Goal: Task Accomplishment & Management: Use online tool/utility

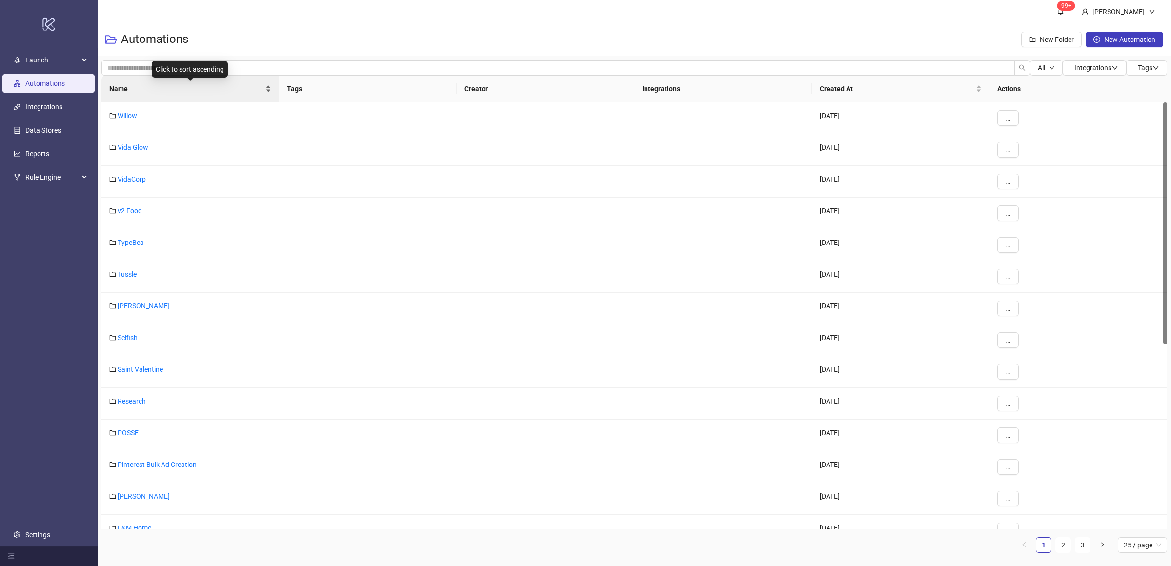
click at [266, 94] on div "Name" at bounding box center [190, 88] width 162 height 11
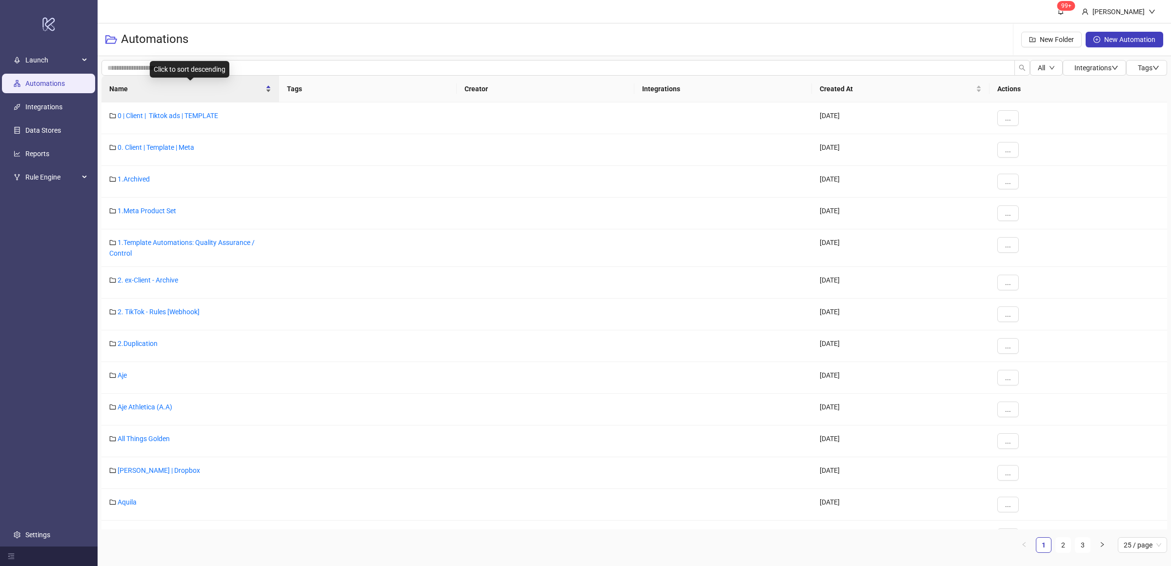
click at [267, 94] on div "Name" at bounding box center [190, 88] width 162 height 11
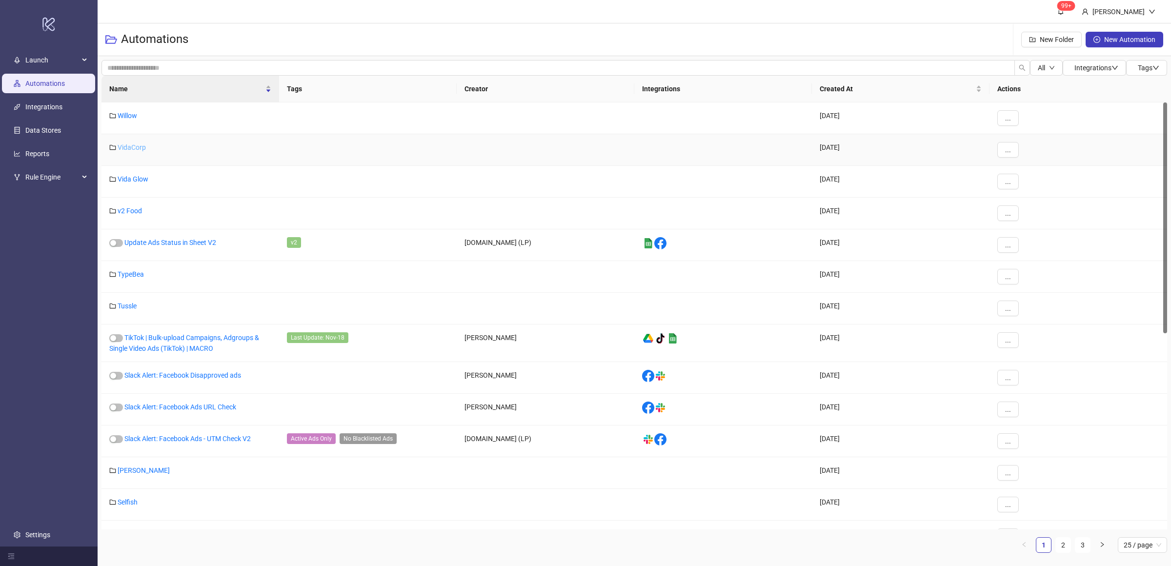
click at [136, 145] on link "VidaCorp" at bounding box center [132, 147] width 28 height 8
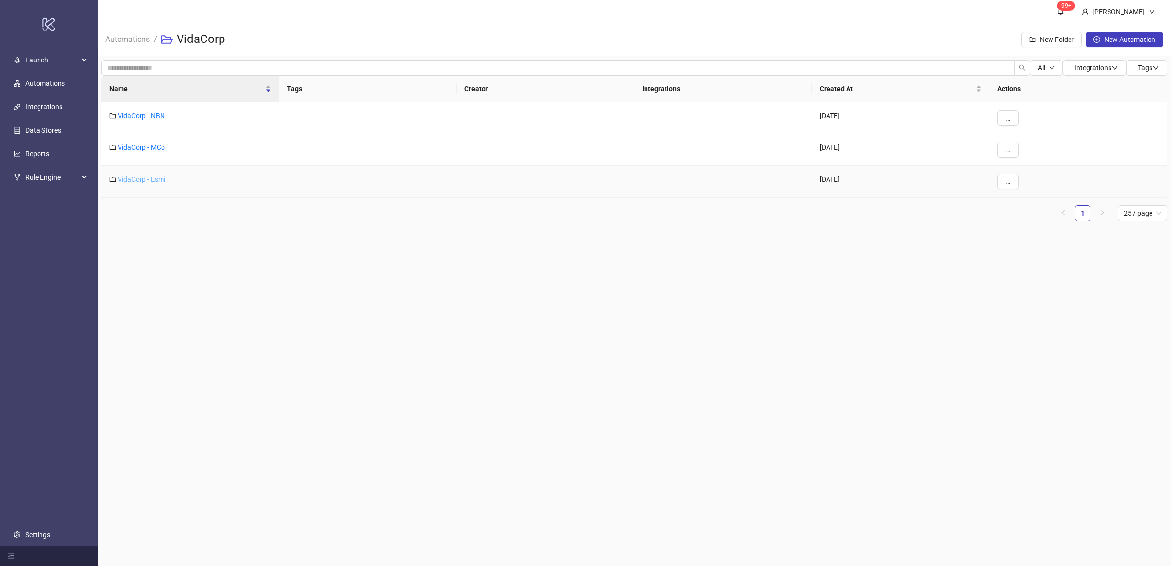
click at [159, 178] on link "VidaCorp - Esmi" at bounding box center [142, 179] width 48 height 8
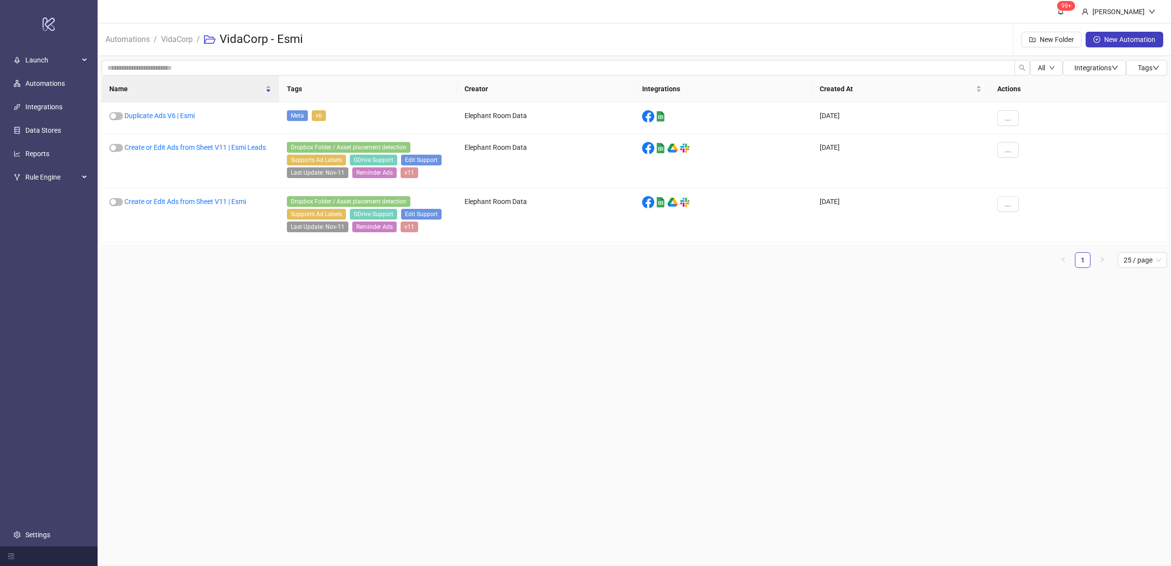
click at [271, 288] on main "99+ [PERSON_NAME] Automations / VidaCorp / VidaCorp - Esmi New Folder New Autom…" at bounding box center [635, 283] width 1074 height 566
click at [210, 202] on link "Create or Edit Ads from Sheet V11 | Esmi" at bounding box center [185, 202] width 122 height 8
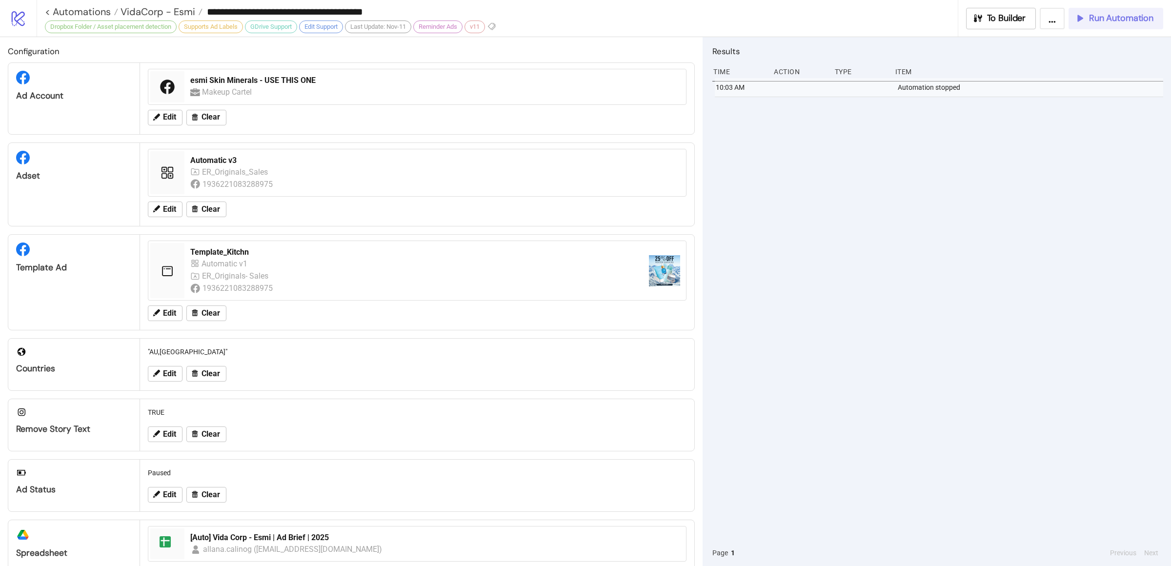
click at [1106, 20] on span "Run Automation" at bounding box center [1121, 18] width 64 height 11
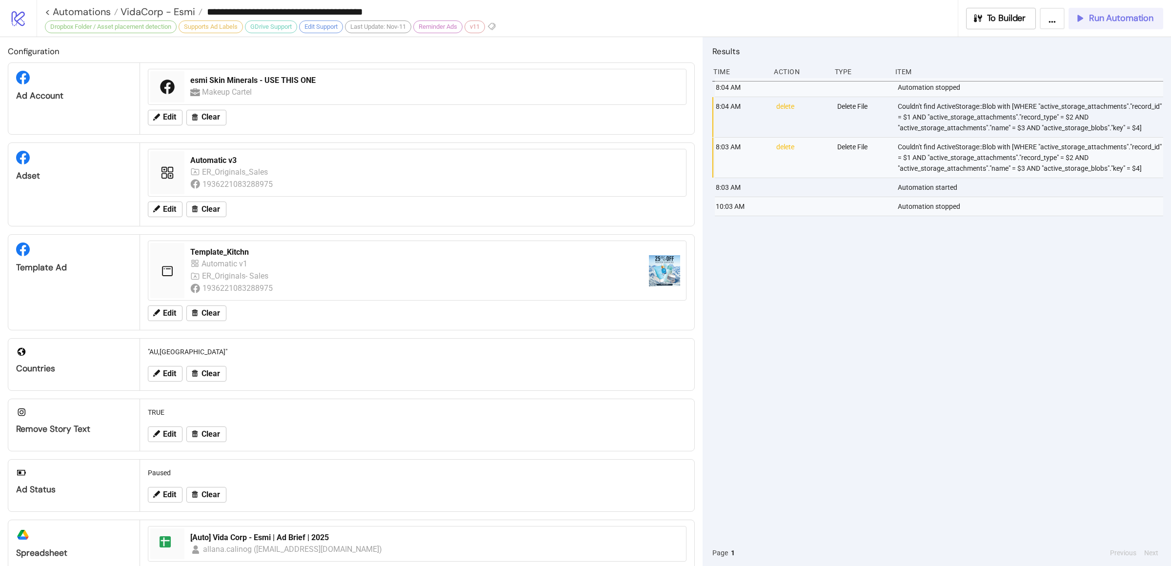
click at [1083, 25] on button "Run Automation" at bounding box center [1116, 18] width 95 height 21
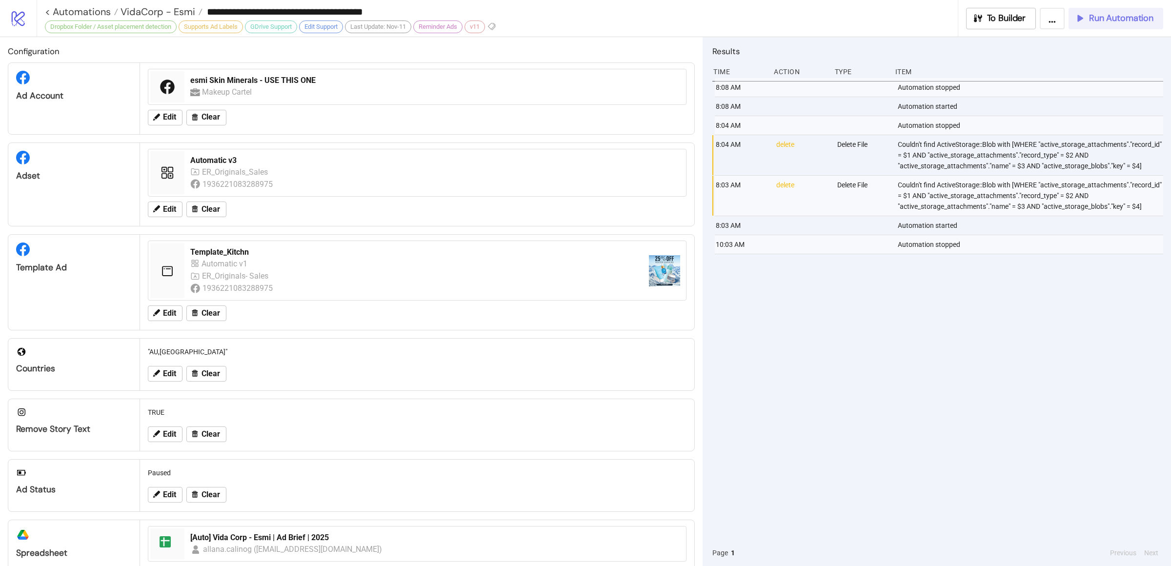
click at [1096, 20] on span "Run Automation" at bounding box center [1121, 18] width 64 height 11
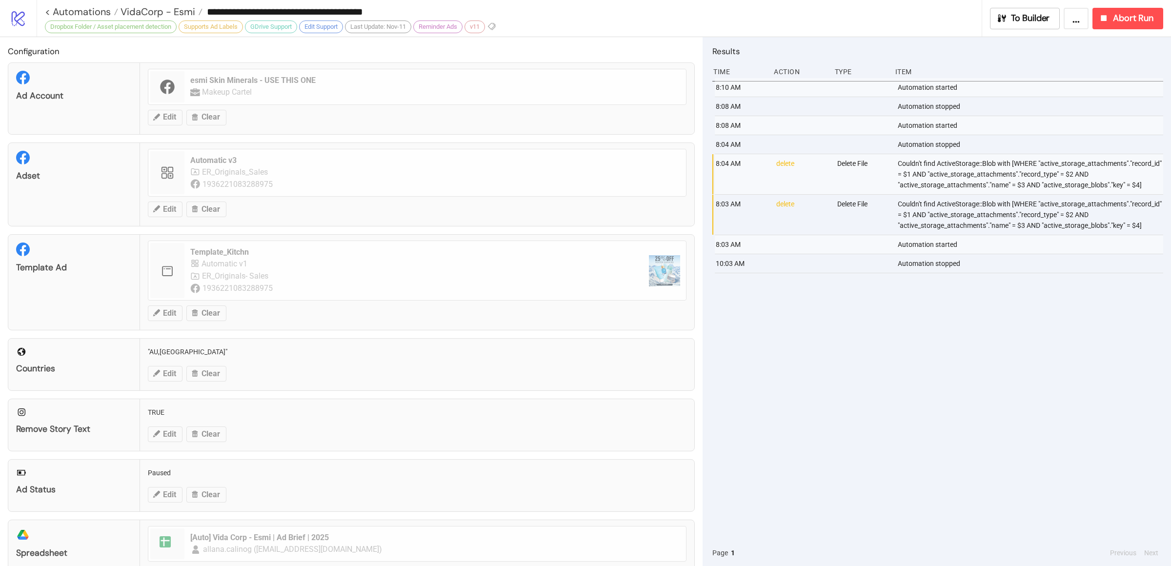
click at [907, 382] on div "8:10 AM Automation started 8:08 AM Automation stopped 8:08 AM Automation starte…" at bounding box center [937, 309] width 451 height 462
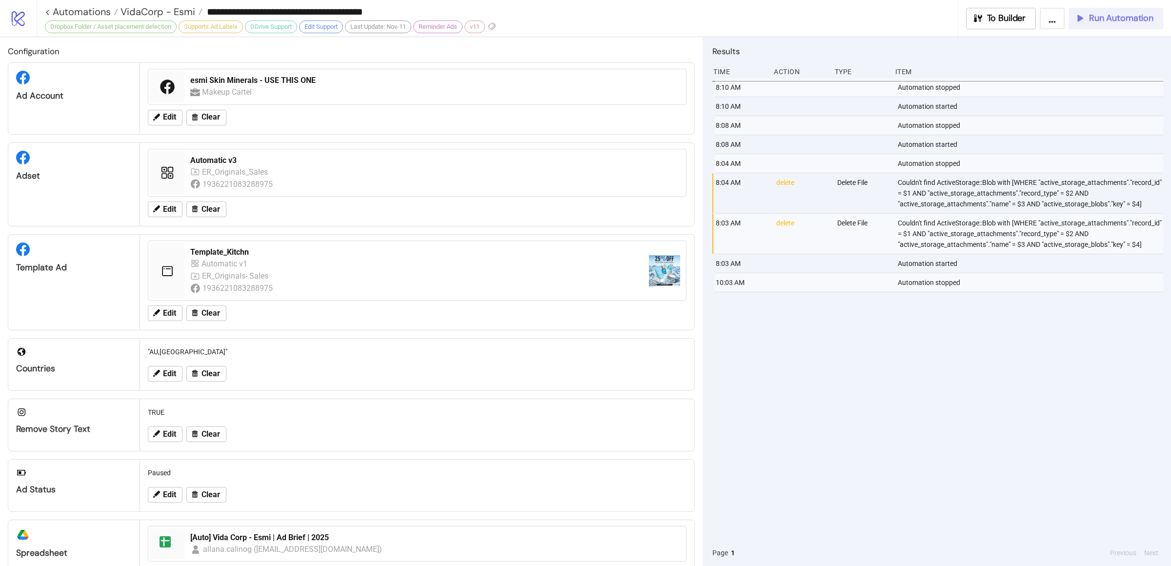
click at [1105, 22] on span "Run Automation" at bounding box center [1121, 18] width 64 height 11
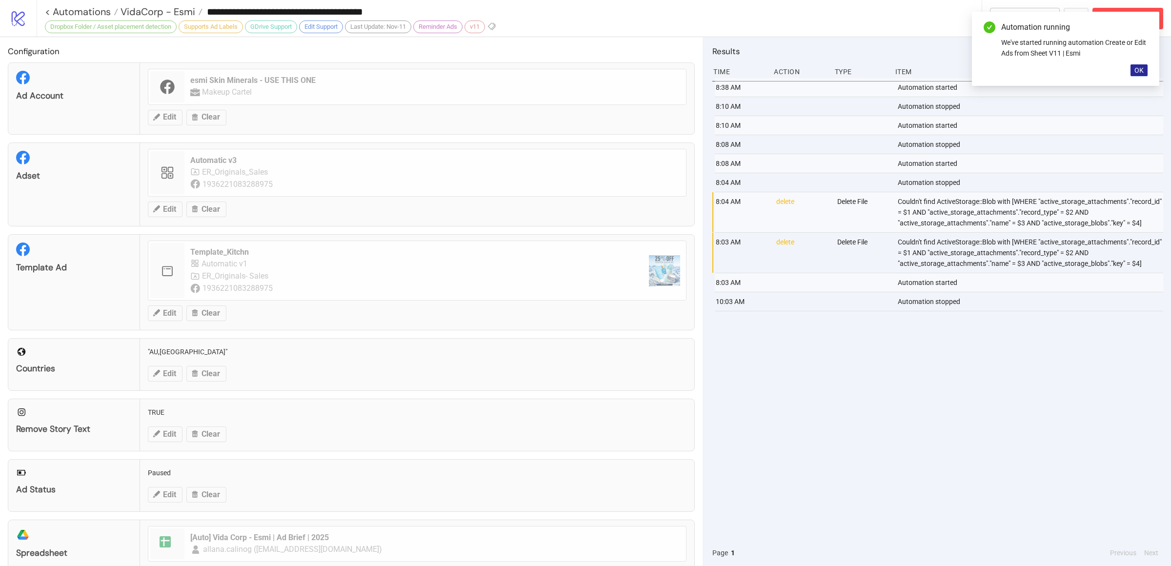
click at [1141, 71] on span "OK" at bounding box center [1139, 70] width 9 height 8
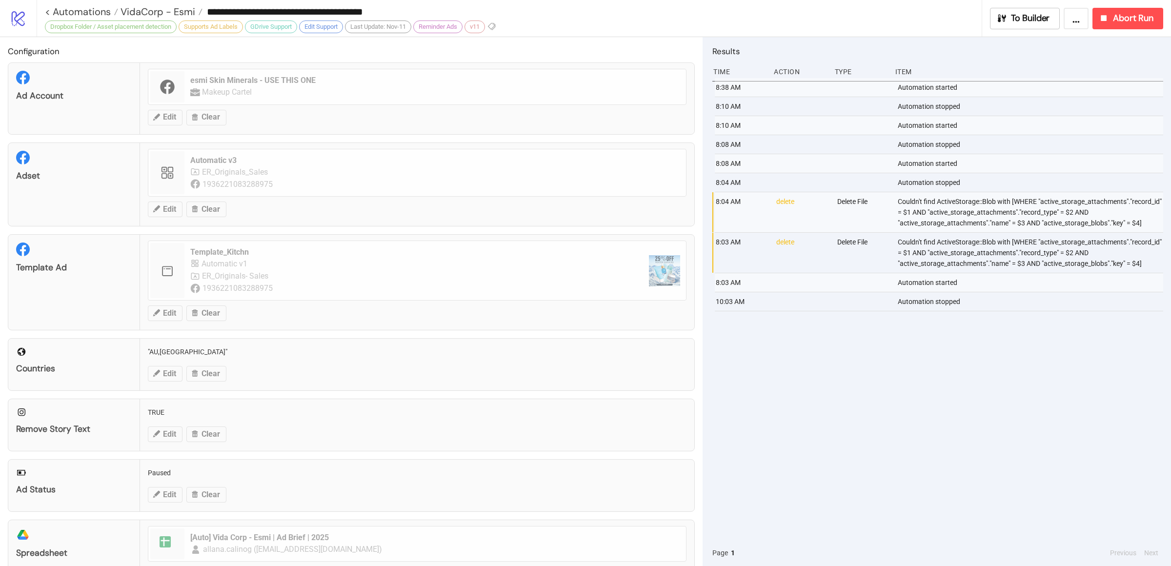
click at [928, 361] on div "8:38 AM Automation started 8:10 AM Automation stopped 8:10 AM Automation starte…" at bounding box center [937, 309] width 451 height 462
click at [902, 384] on div "8:38 AM Automation started 8:10 AM Automation stopped 8:10 AM Automation starte…" at bounding box center [937, 309] width 451 height 462
click at [919, 395] on div "8:38 AM Automation started 8:10 AM Automation stopped 8:10 AM Automation starte…" at bounding box center [937, 309] width 451 height 462
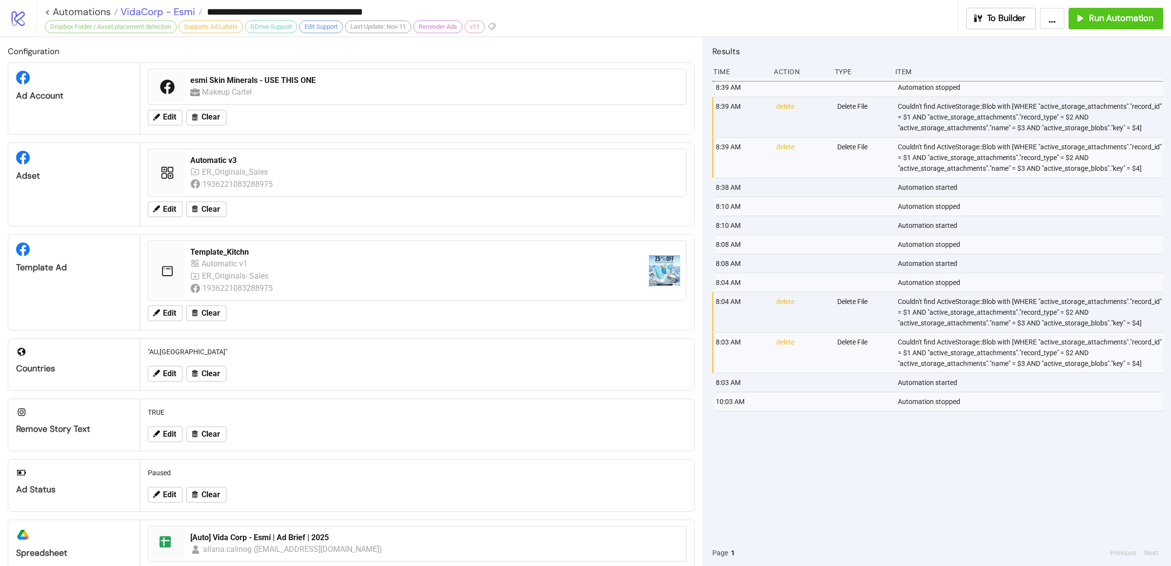
click at [170, 13] on span "VidaCorp - Esmi" at bounding box center [156, 11] width 77 height 13
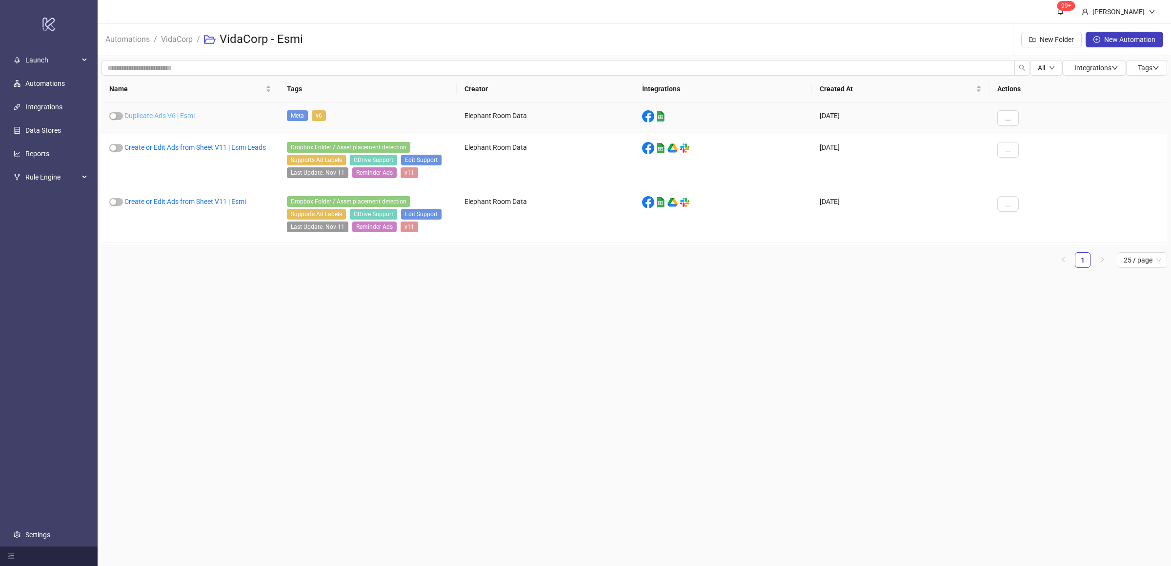
click at [170, 113] on link "Duplicate Ads V6 | Esmi" at bounding box center [159, 116] width 70 height 8
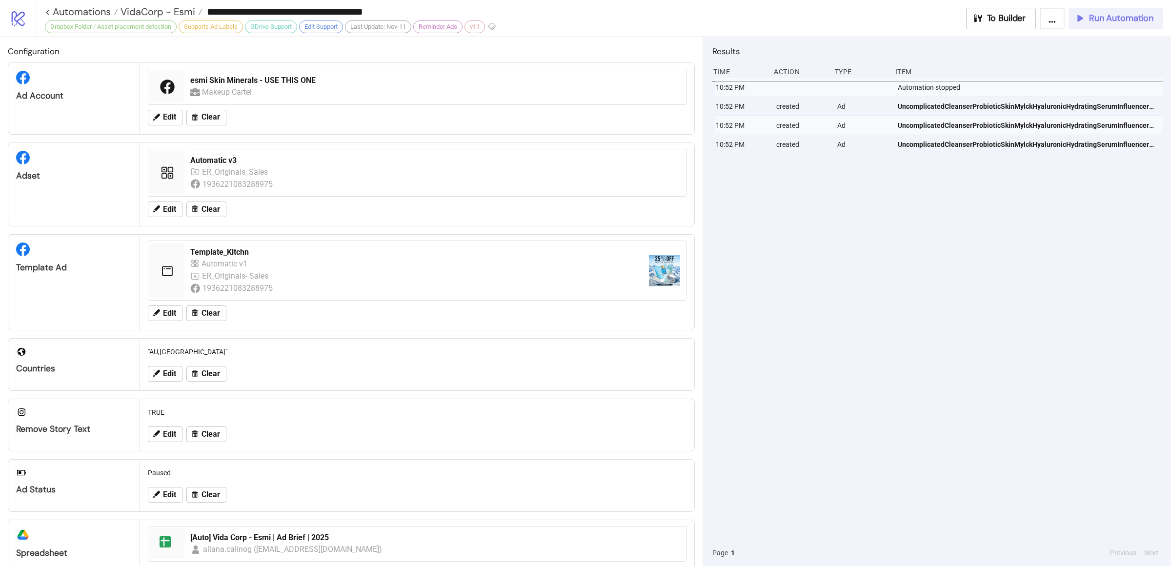
type input "**********"
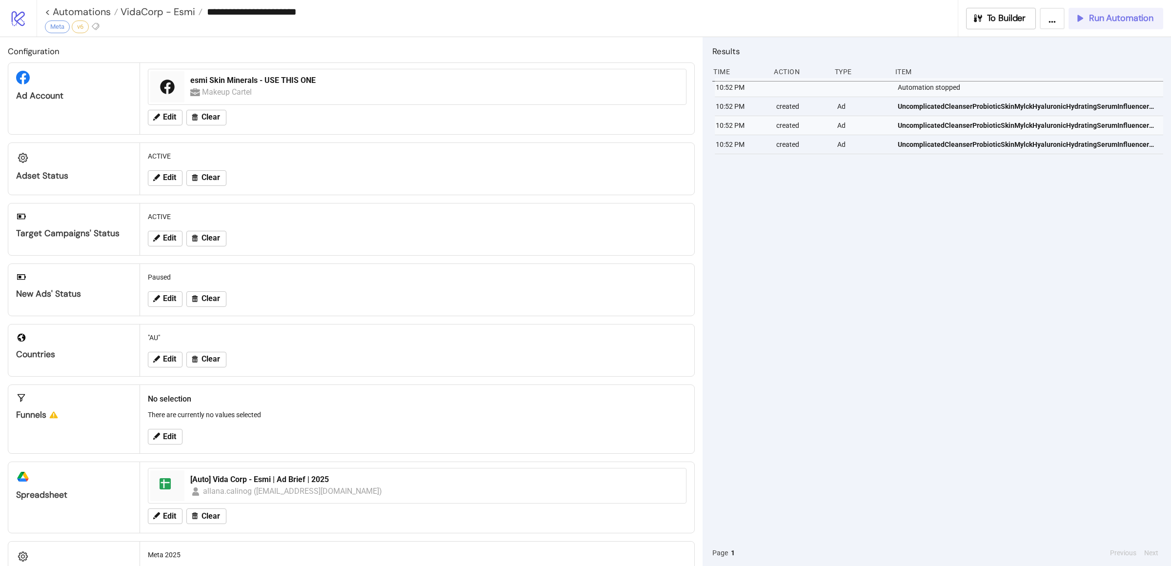
click at [1111, 18] on span "Run Automation" at bounding box center [1121, 18] width 64 height 11
